Goal: Information Seeking & Learning: Compare options

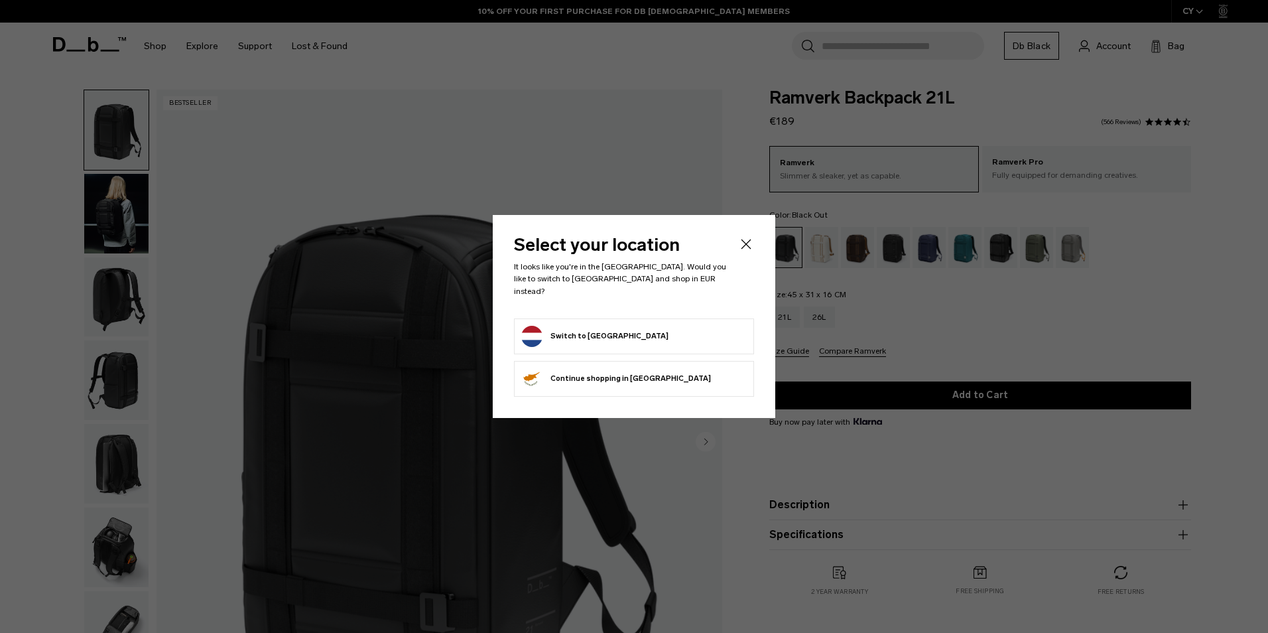
click at [750, 248] on icon "Close" at bounding box center [746, 244] width 16 height 16
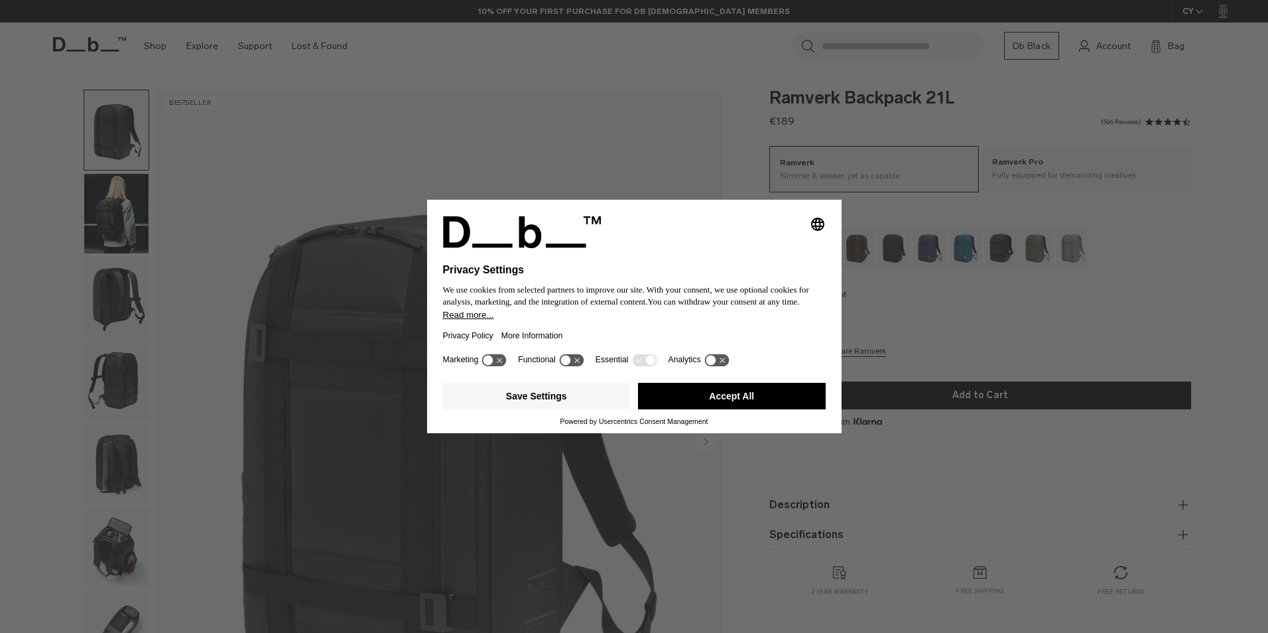
click at [713, 395] on button "Accept All" at bounding box center [732, 396] width 188 height 27
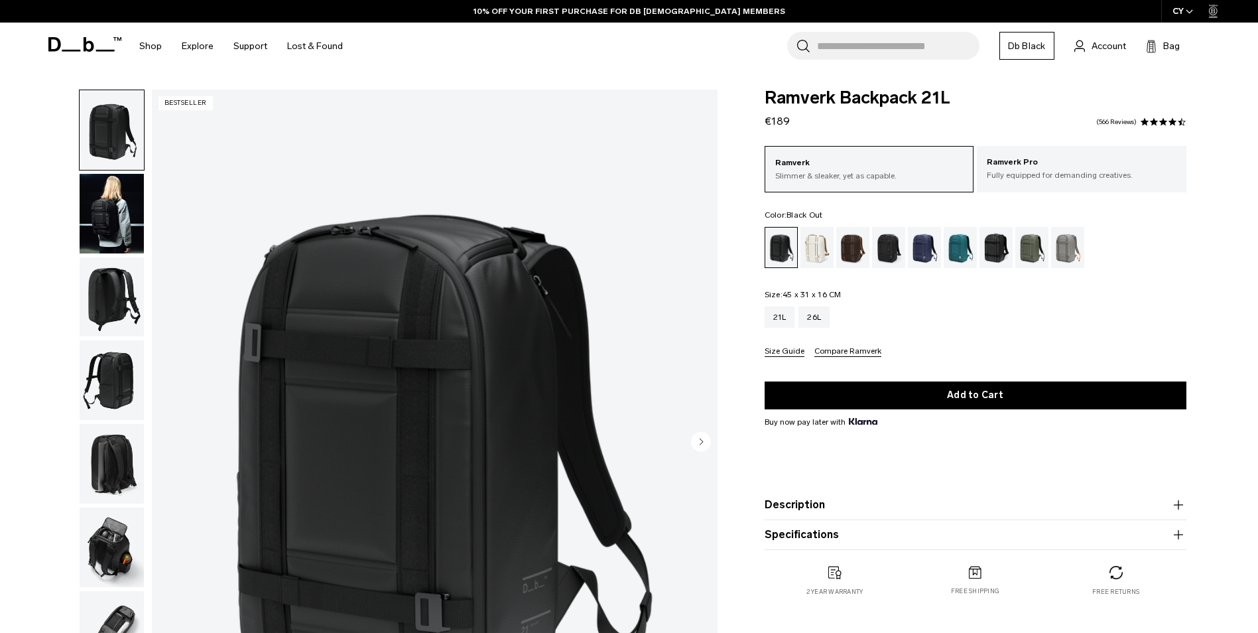
click at [118, 206] on img "button" at bounding box center [112, 214] width 64 height 80
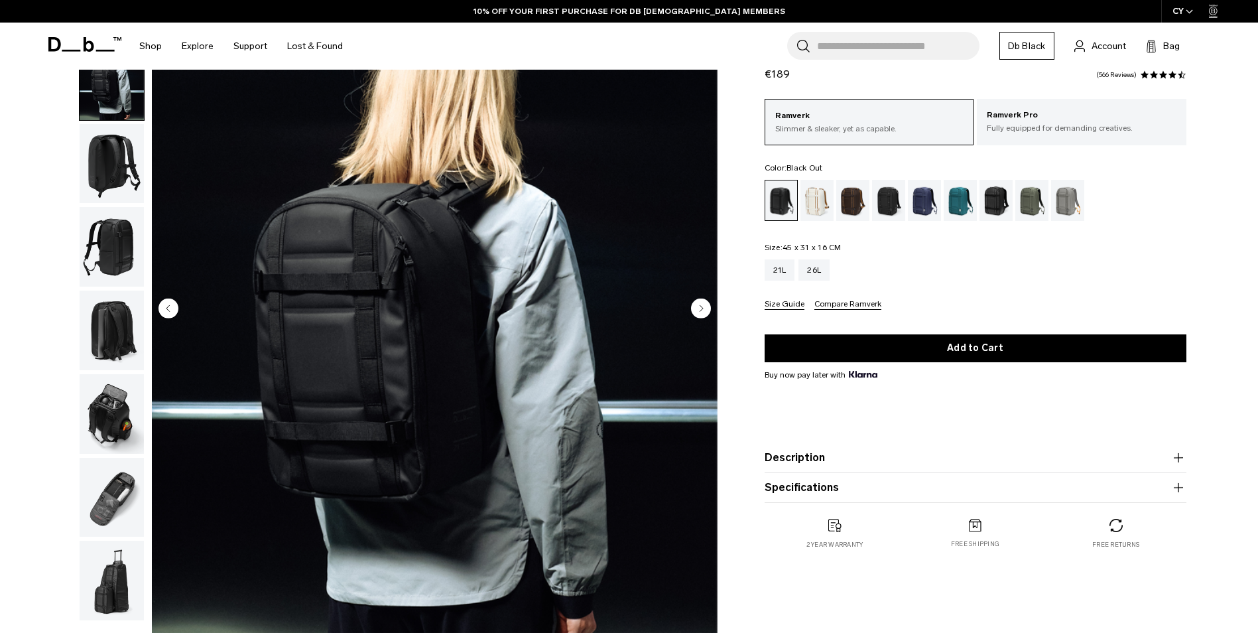
scroll to position [133, 0]
click at [106, 257] on img "button" at bounding box center [112, 248] width 64 height 80
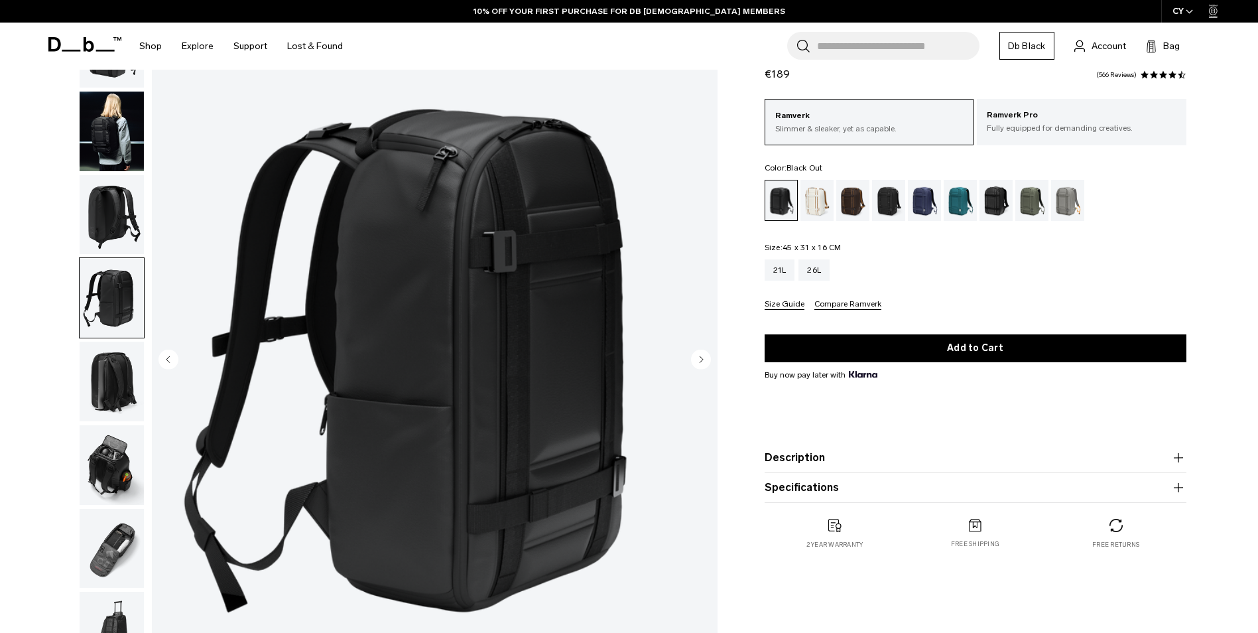
scroll to position [0, 0]
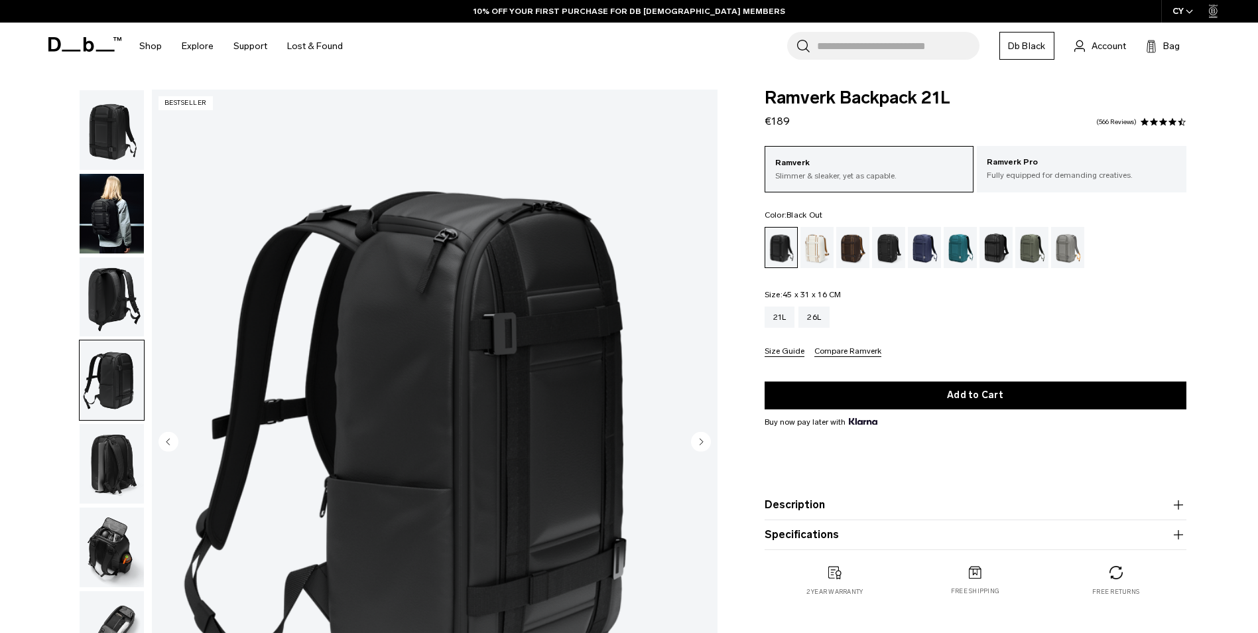
click at [108, 451] on img "button" at bounding box center [112, 464] width 64 height 80
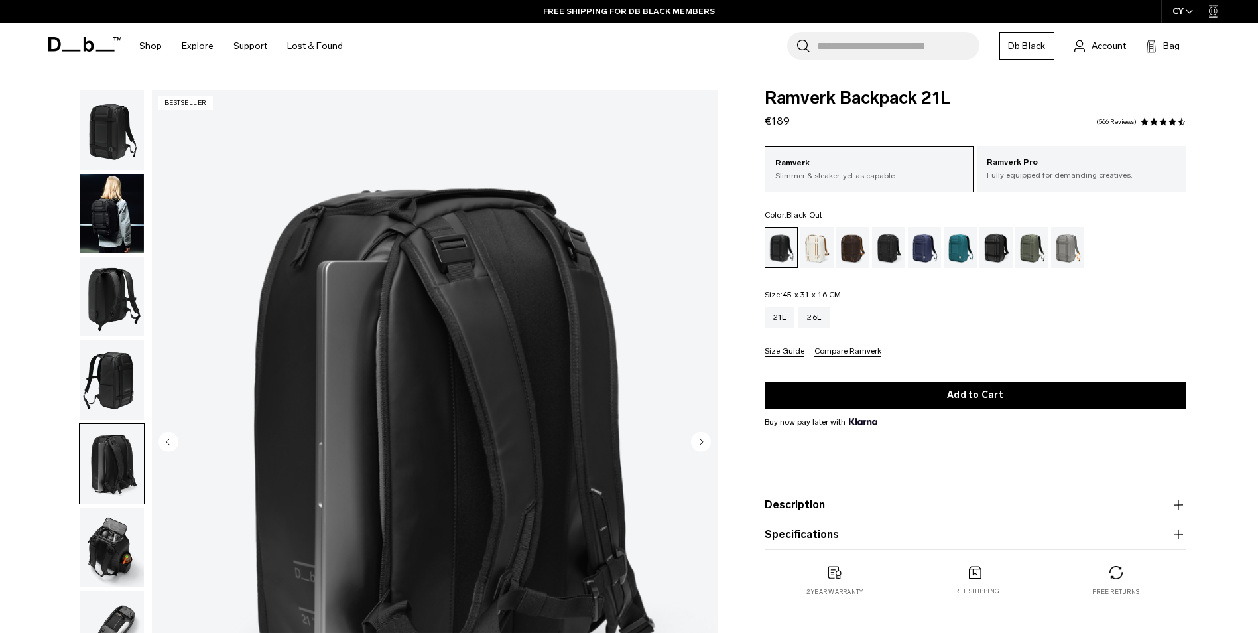
click at [112, 555] on img "button" at bounding box center [112, 547] width 64 height 80
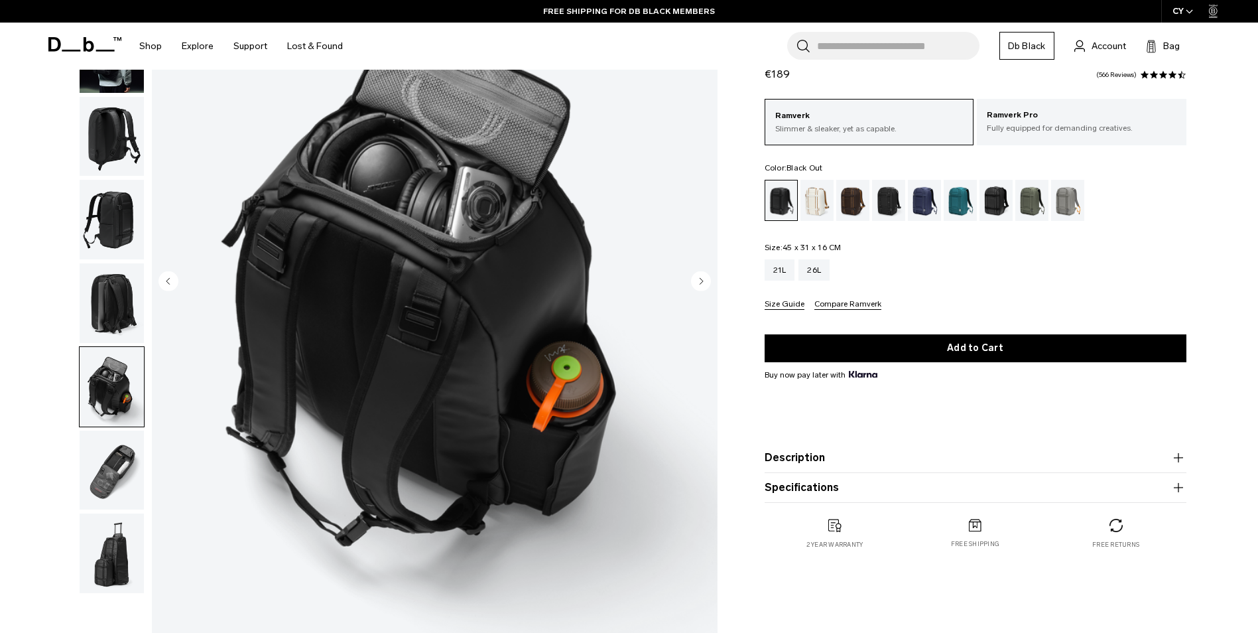
scroll to position [199, 0]
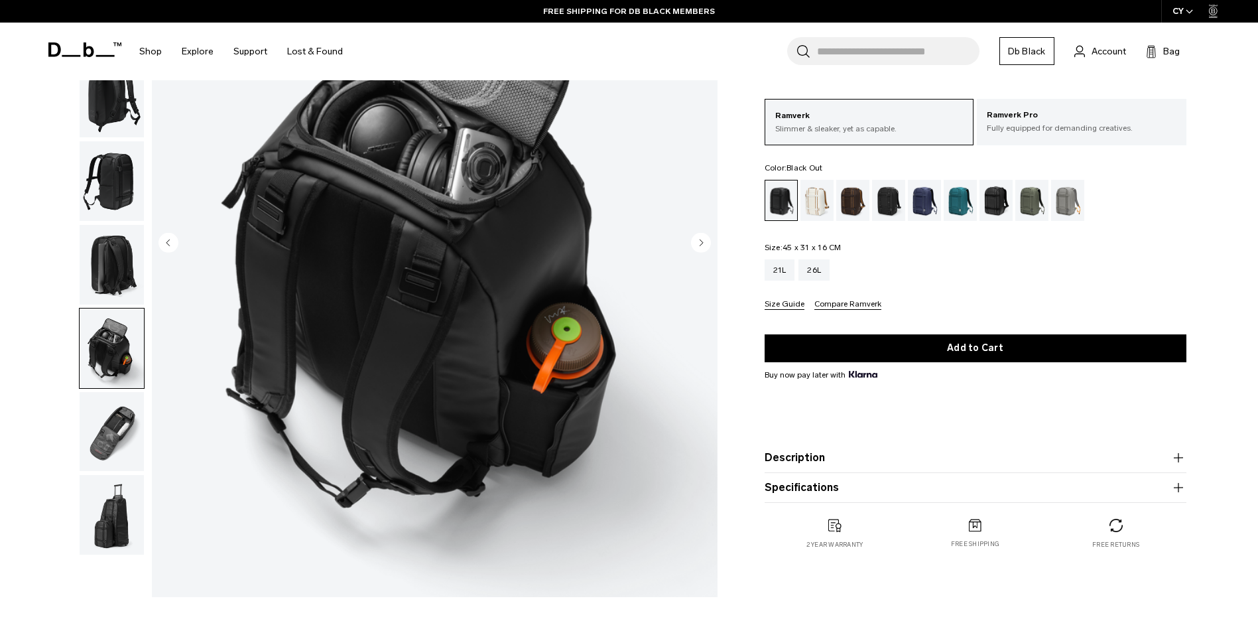
click at [107, 444] on img "button" at bounding box center [112, 432] width 64 height 80
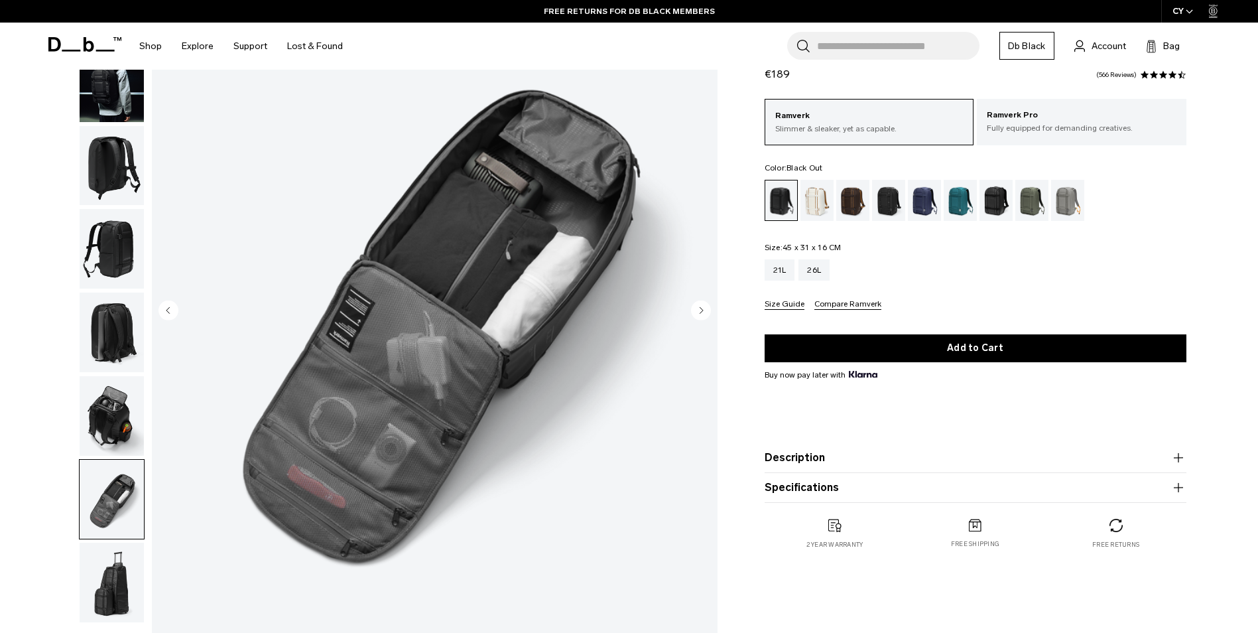
scroll to position [133, 0]
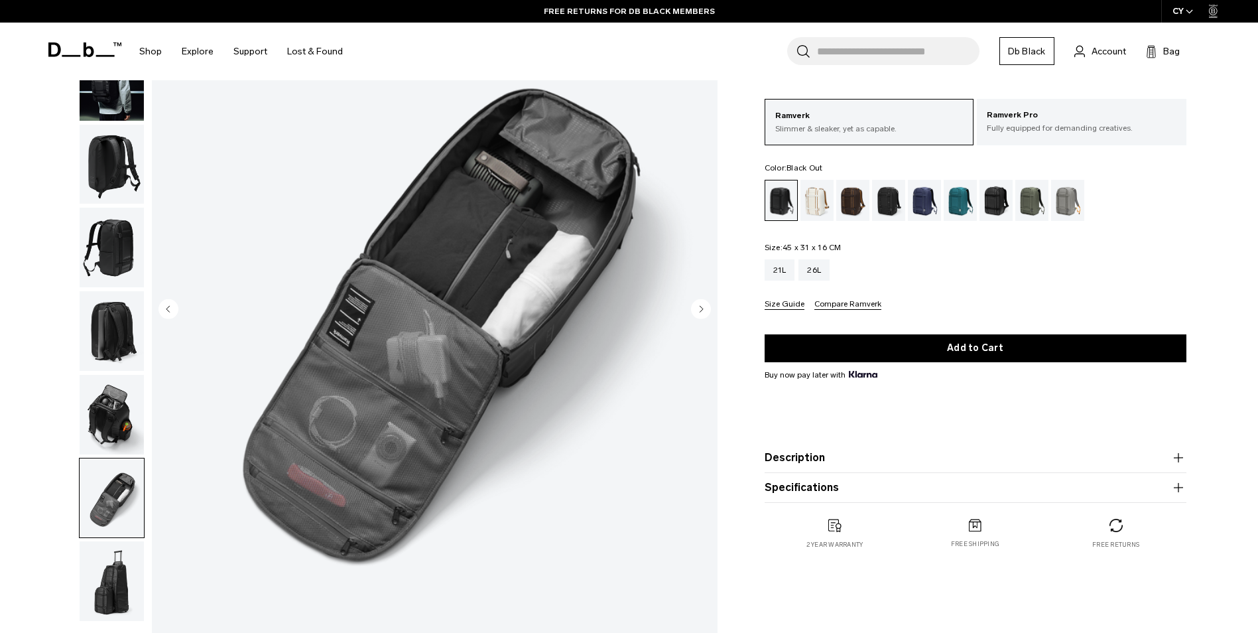
click at [108, 591] on img "button" at bounding box center [112, 581] width 64 height 80
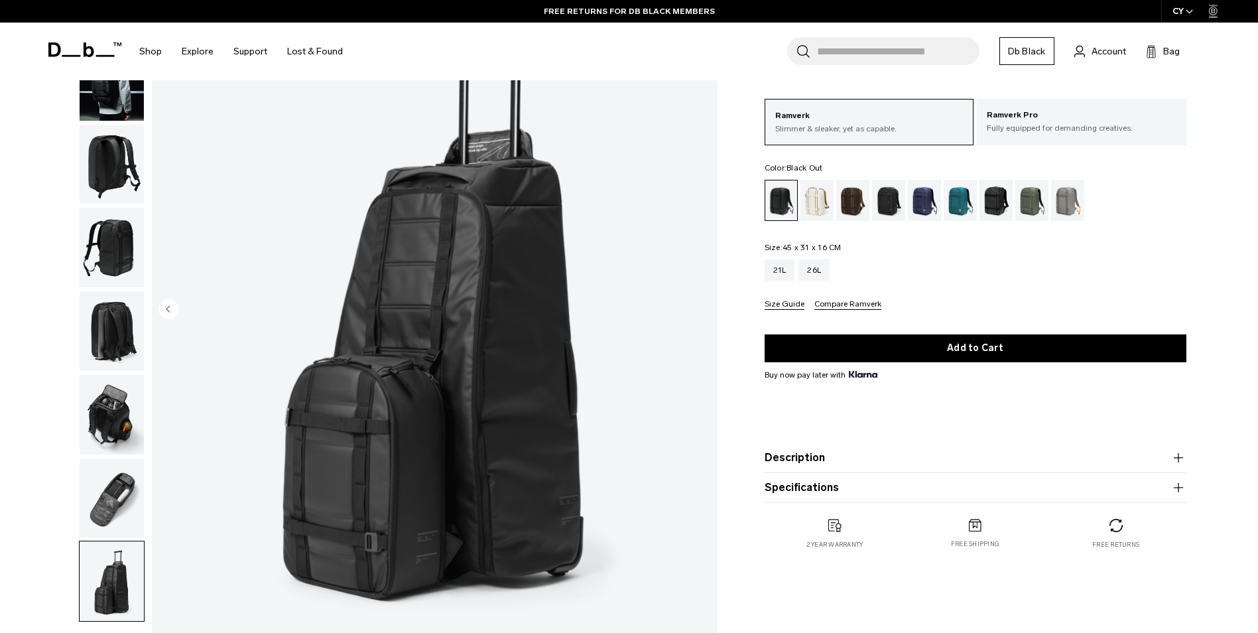
scroll to position [0, 0]
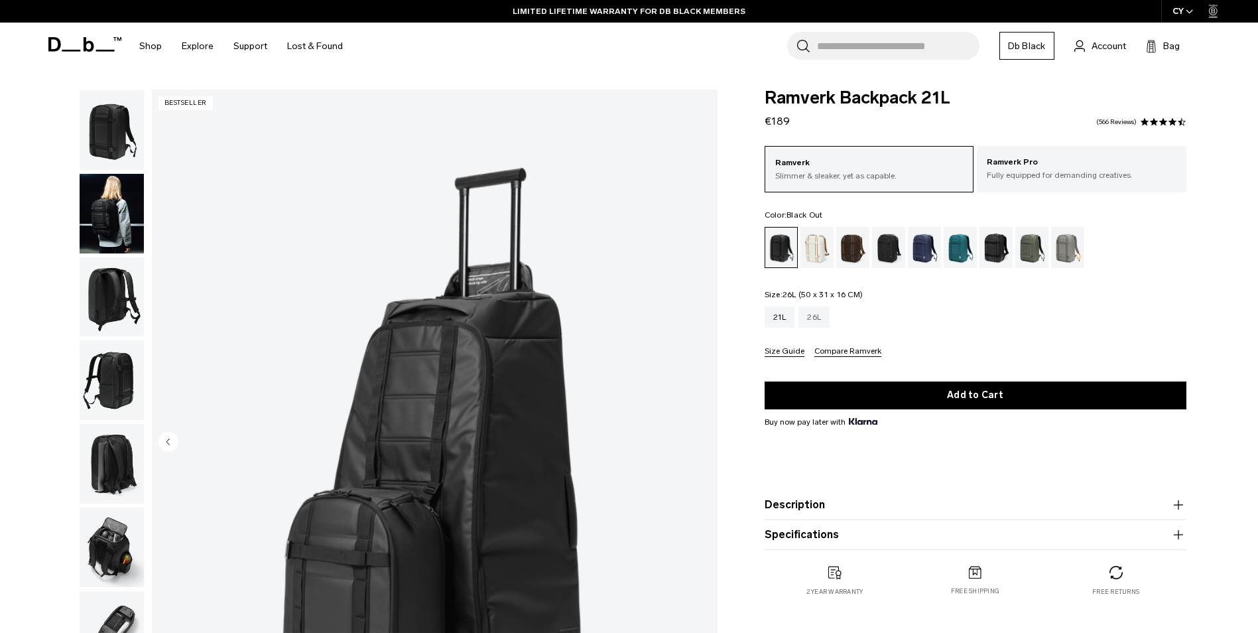
click at [804, 315] on div "26L" at bounding box center [813, 316] width 31 height 21
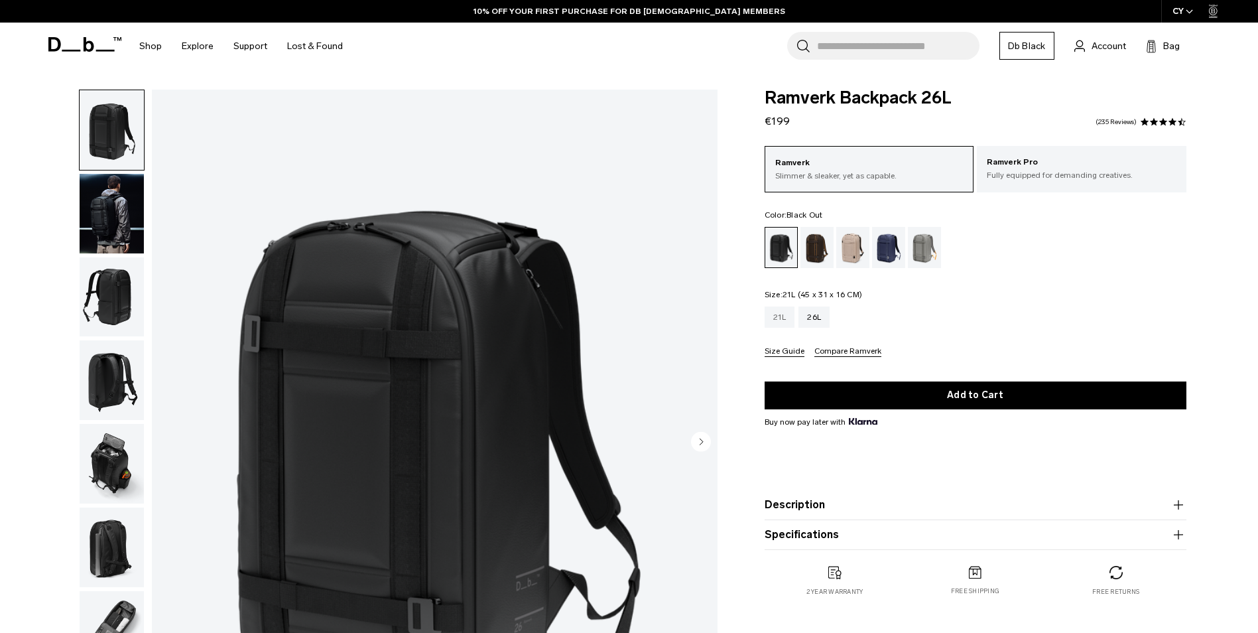
click at [786, 315] on div "21L" at bounding box center [779, 316] width 30 height 21
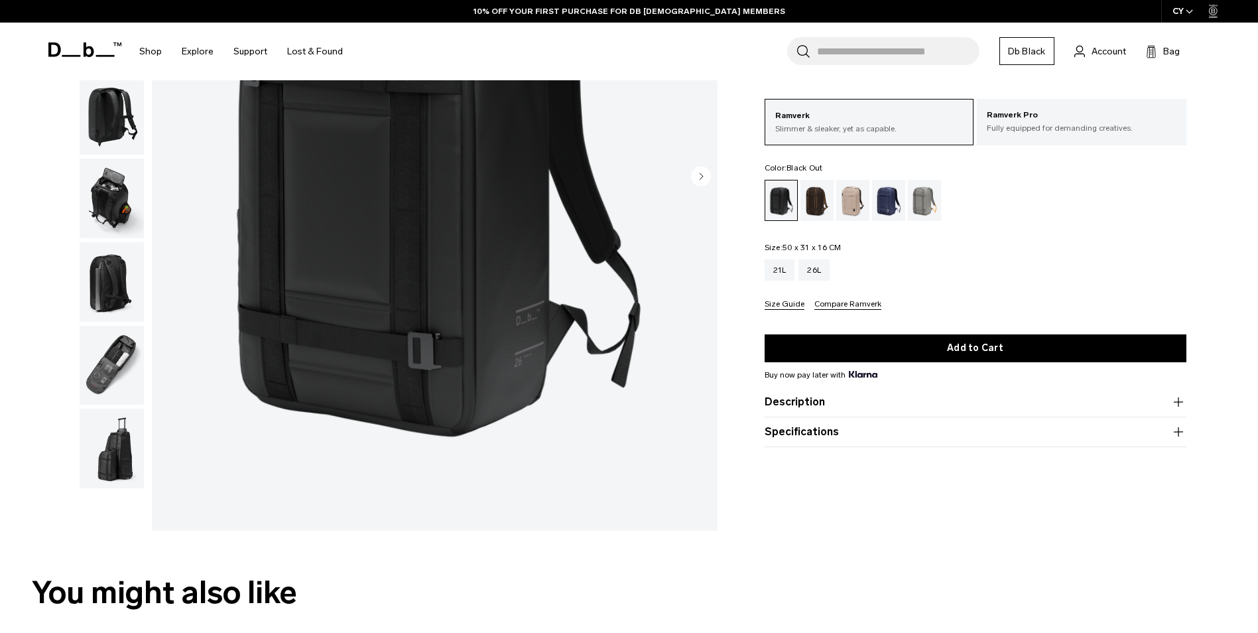
click at [113, 354] on img "button" at bounding box center [112, 366] width 64 height 80
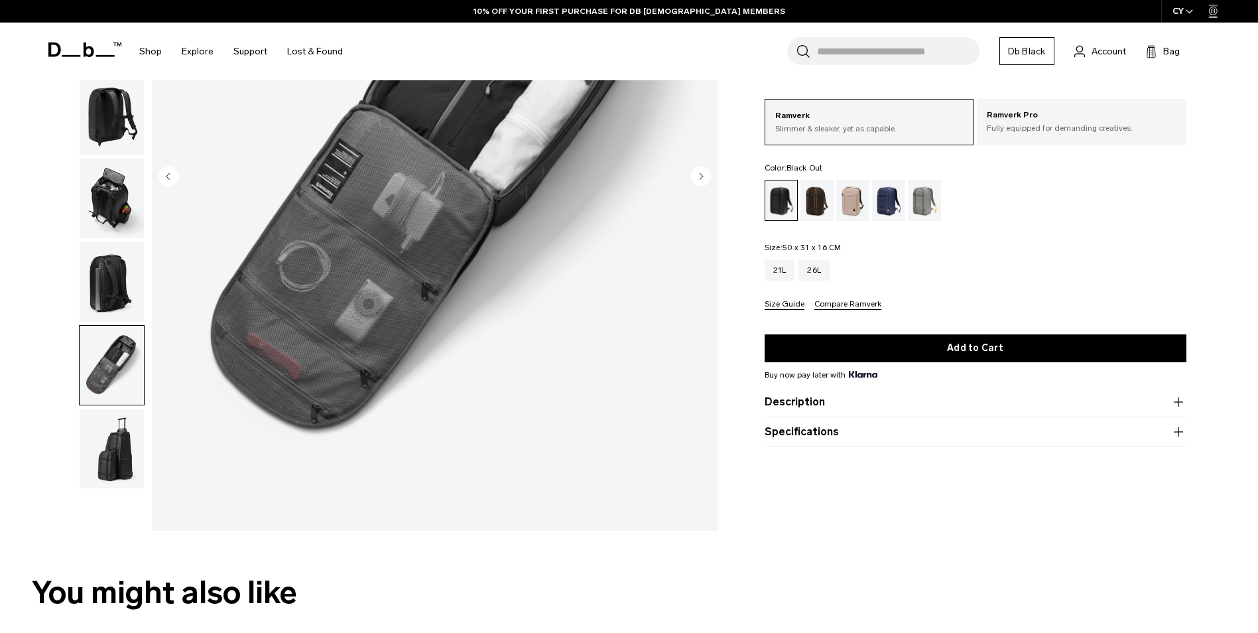
click at [117, 443] on img "button" at bounding box center [112, 448] width 64 height 80
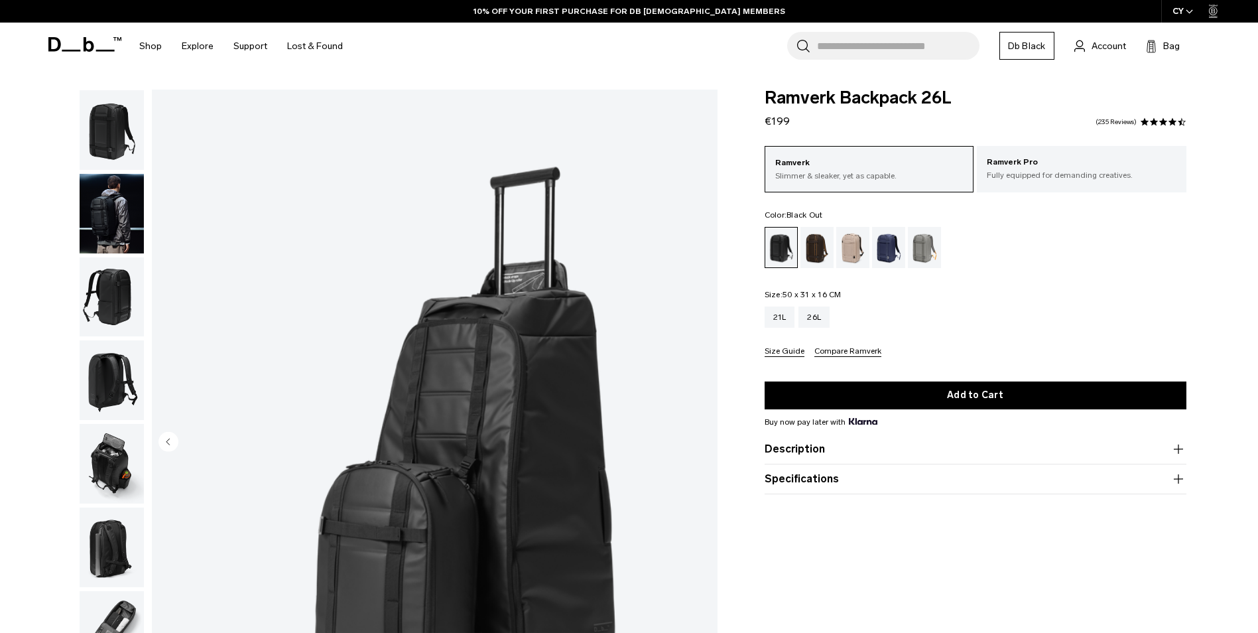
click at [102, 306] on img "button" at bounding box center [112, 297] width 64 height 80
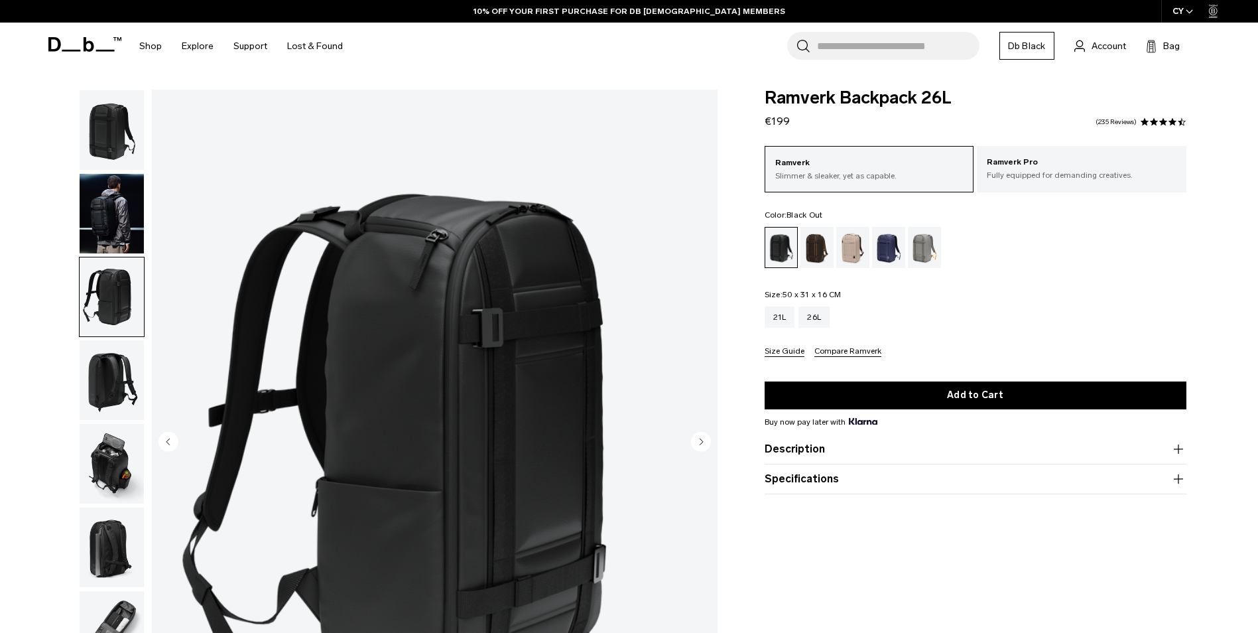
click at [106, 370] on img "button" at bounding box center [112, 380] width 64 height 80
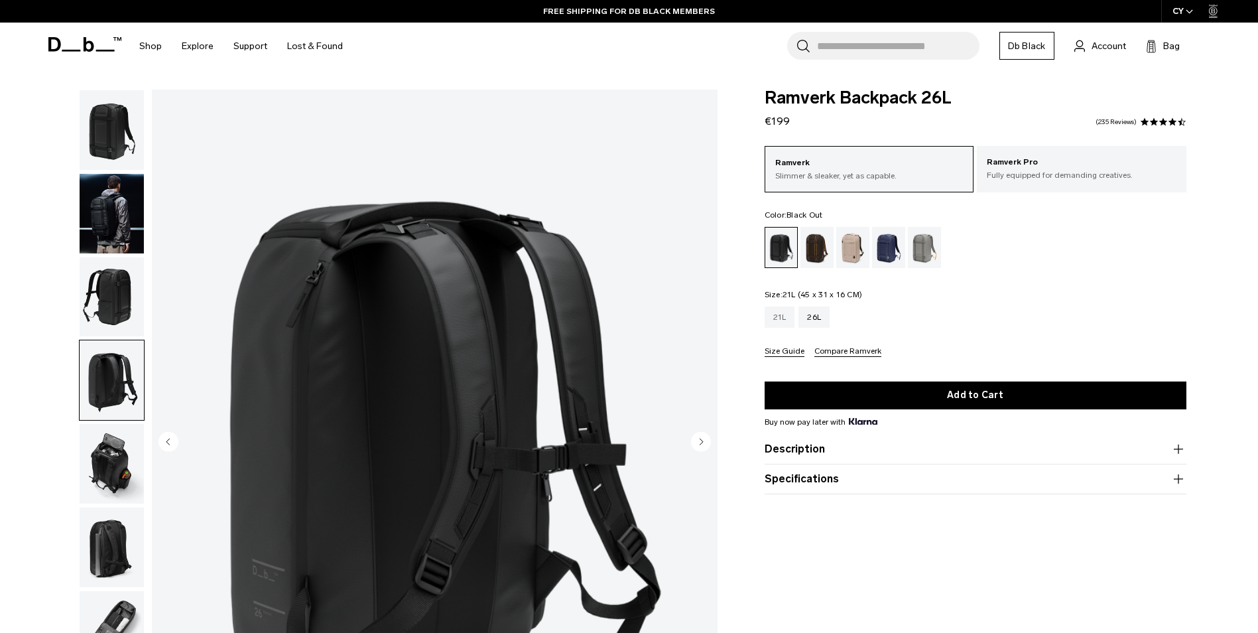
click at [771, 315] on div "21L" at bounding box center [779, 316] width 30 height 21
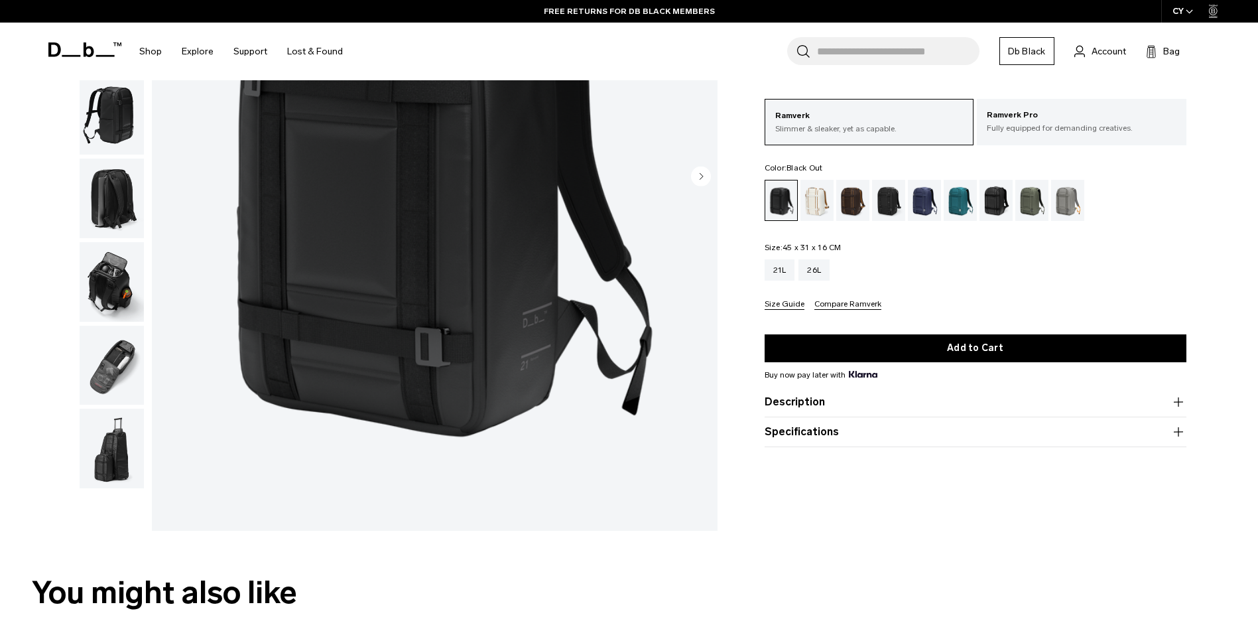
scroll to position [253, 0]
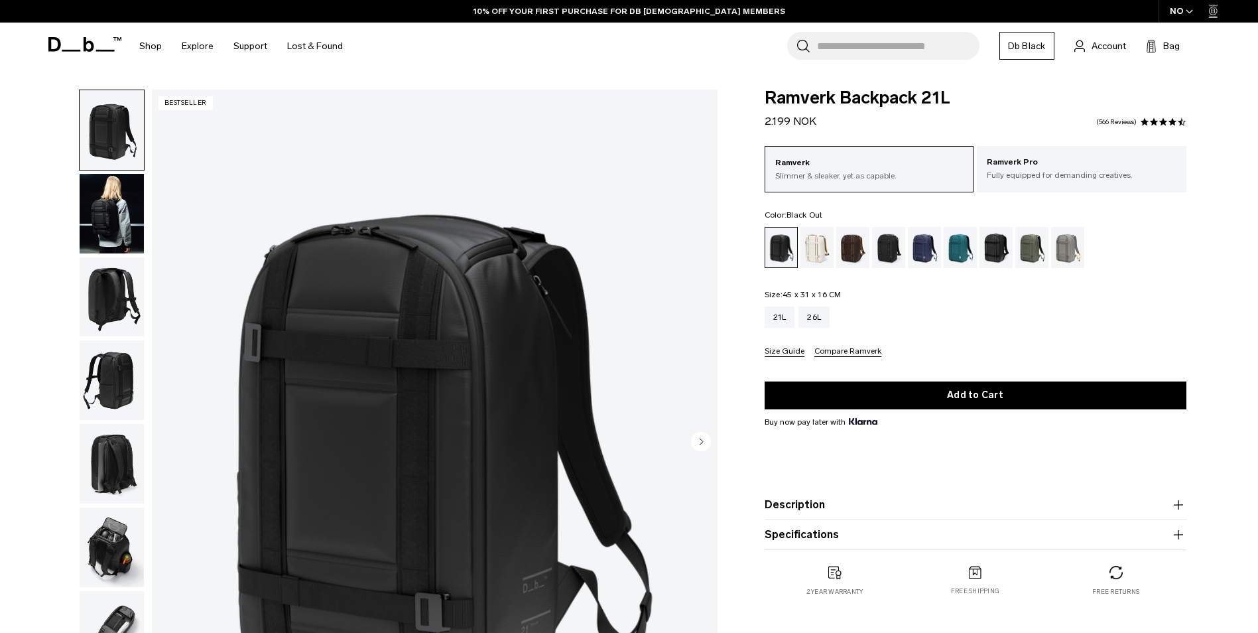
click at [131, 213] on img "button" at bounding box center [112, 214] width 64 height 80
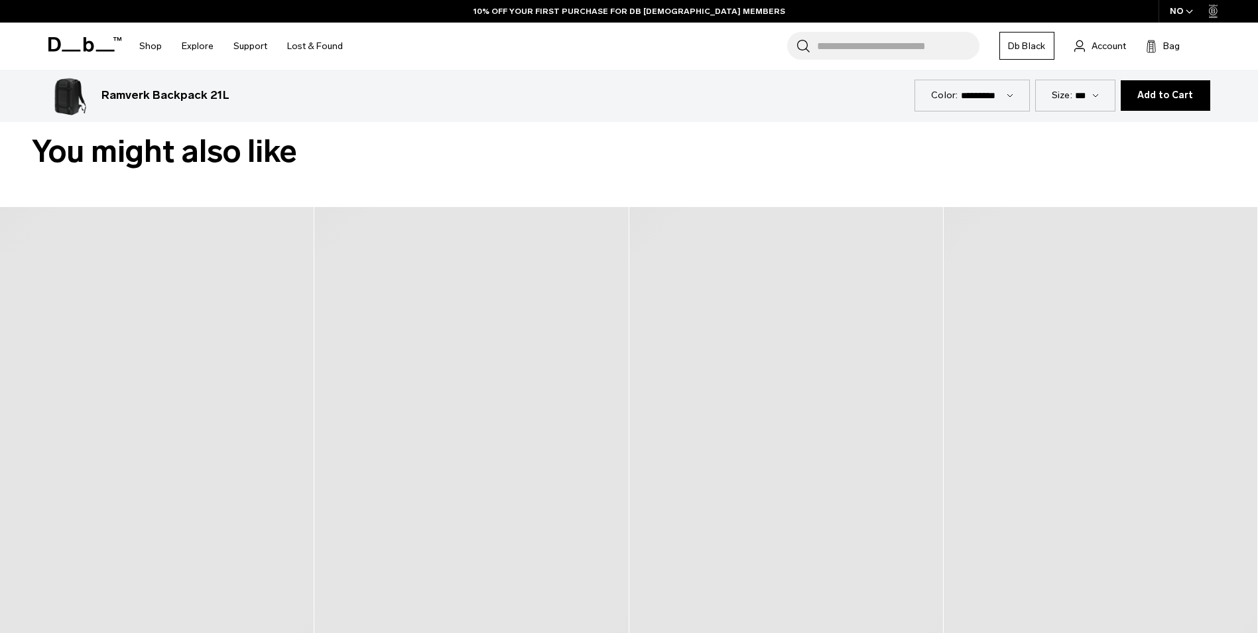
scroll to position [729, 0]
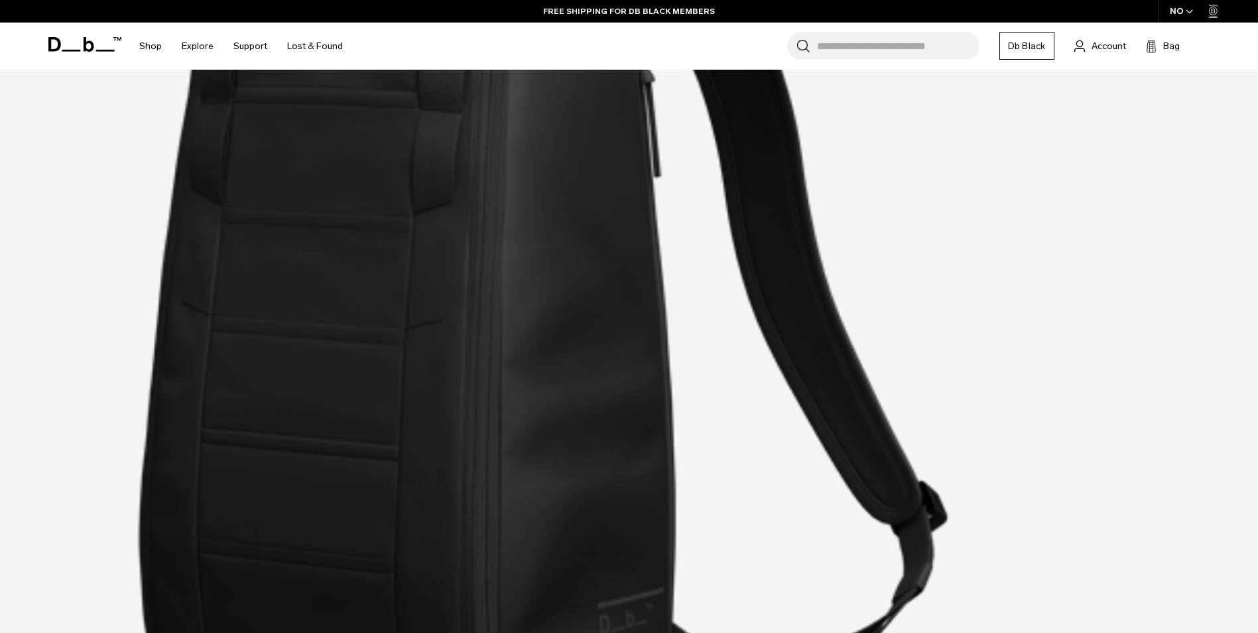
scroll to position [796, 0]
